Goal: Find specific page/section: Find specific page/section

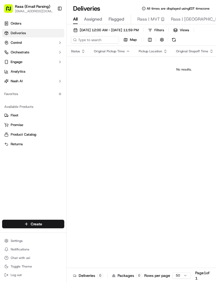
click at [129, 31] on span "[DATE] 12:00 AM - [DATE] 11:59 PM" at bounding box center [109, 30] width 59 height 5
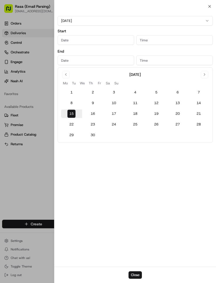
type input "[DATE]"
type input "12:00 AM"
type input "[DATE]"
type input "11:59 PM"
click at [130, 274] on button "Close" at bounding box center [135, 274] width 13 height 7
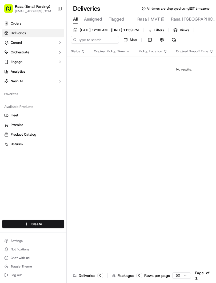
click at [188, 11] on div "Deliveries All times are displayed using EDT timezone" at bounding box center [141, 8] width 149 height 9
click at [18, 23] on span "Orders" at bounding box center [16, 23] width 11 height 5
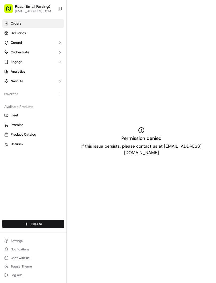
click at [144, 133] on icon at bounding box center [141, 130] width 6 height 6
